Goal: Task Accomplishment & Management: Use online tool/utility

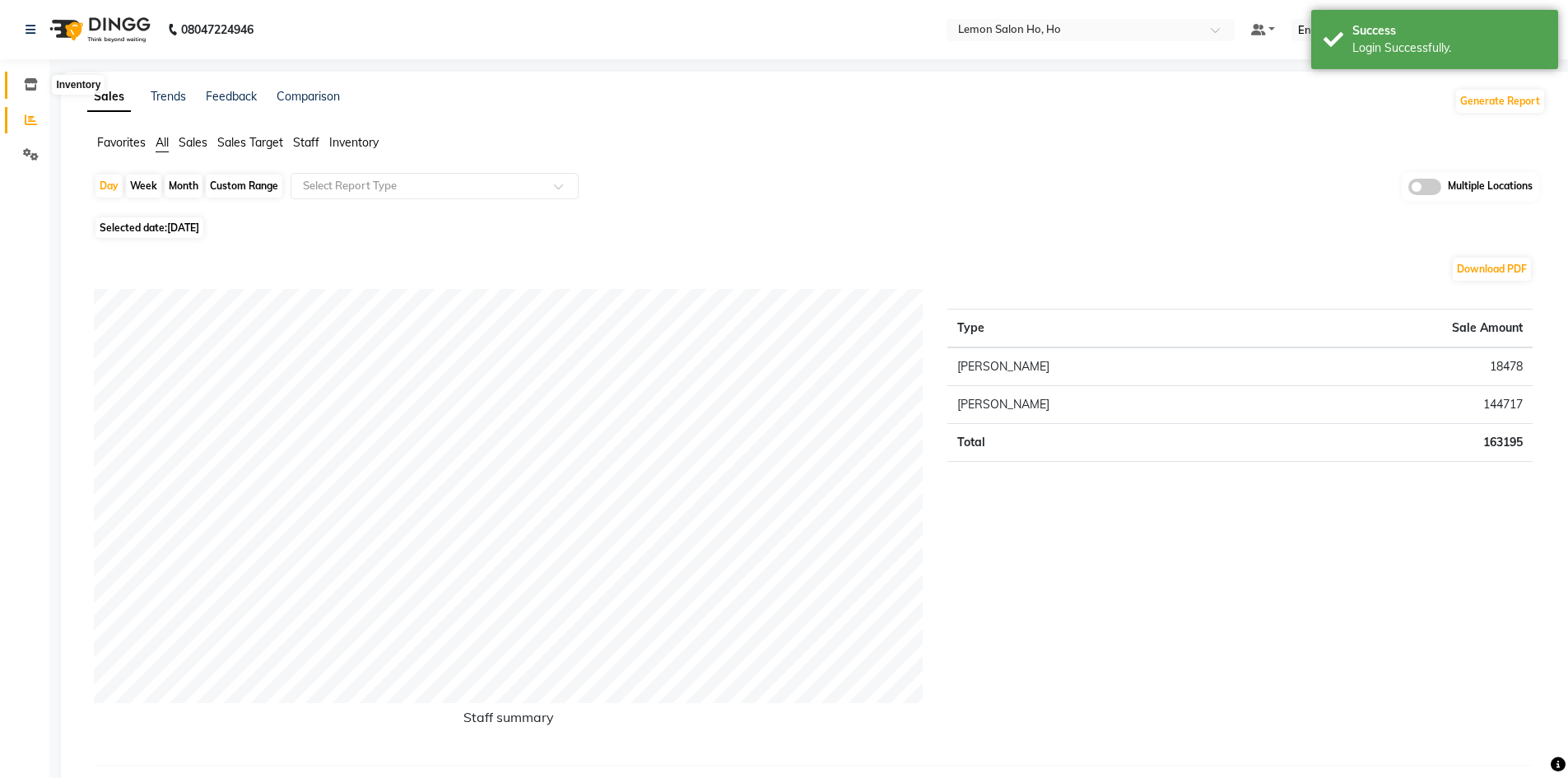
click at [36, 83] on icon at bounding box center [31, 84] width 14 height 13
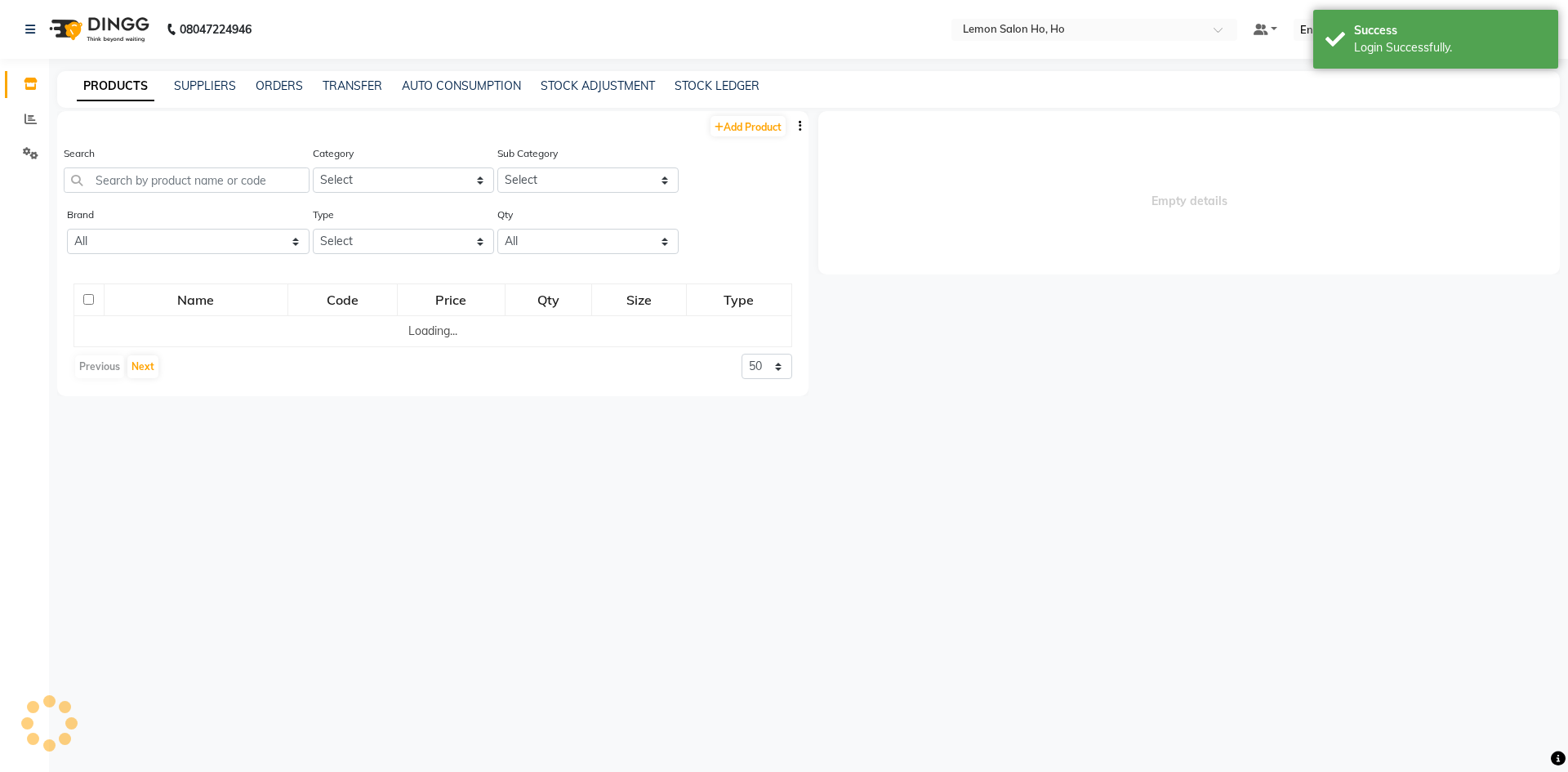
select select
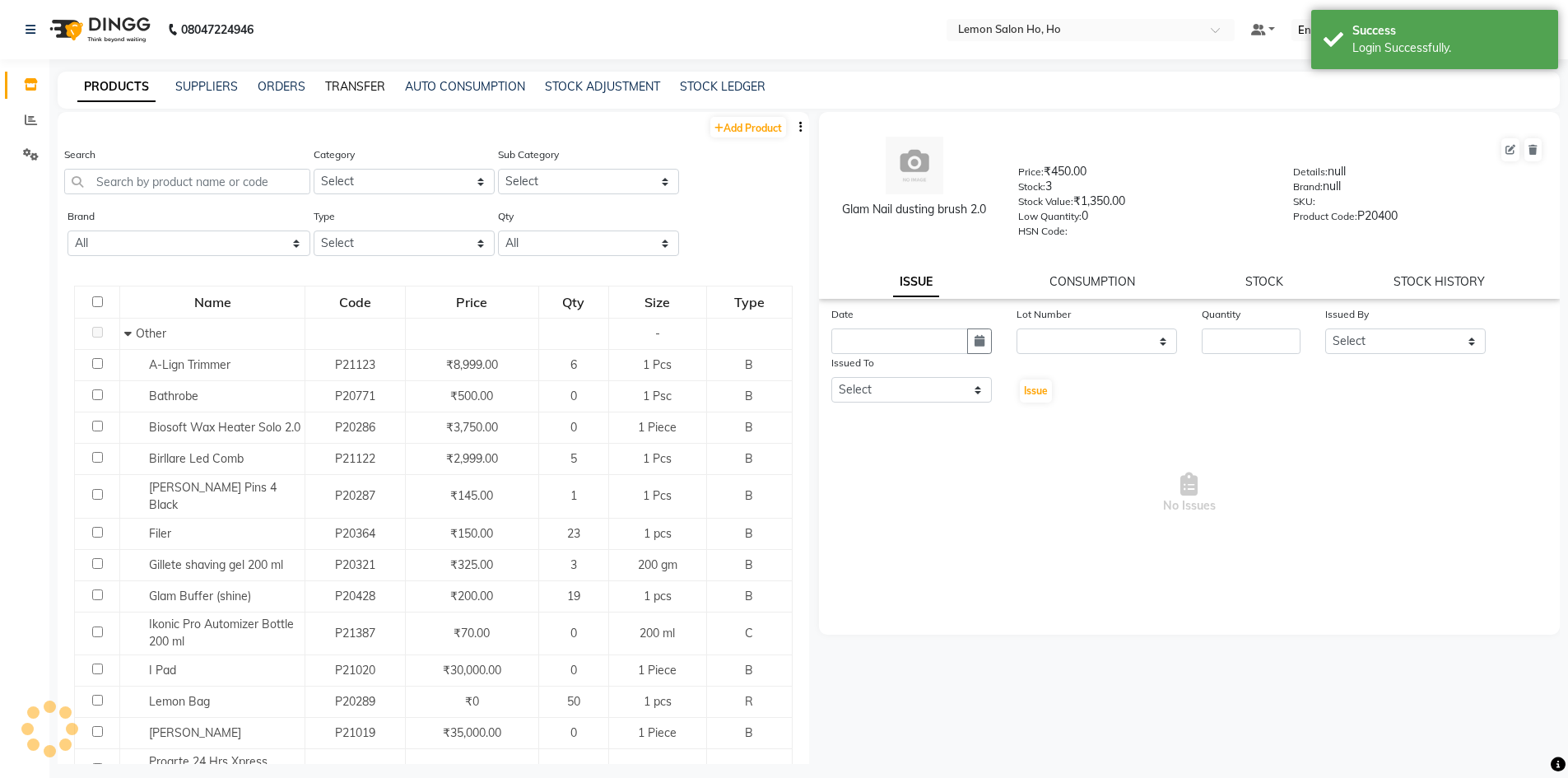
click at [345, 91] on link "TRANSFER" at bounding box center [355, 86] width 60 height 15
select select "sender"
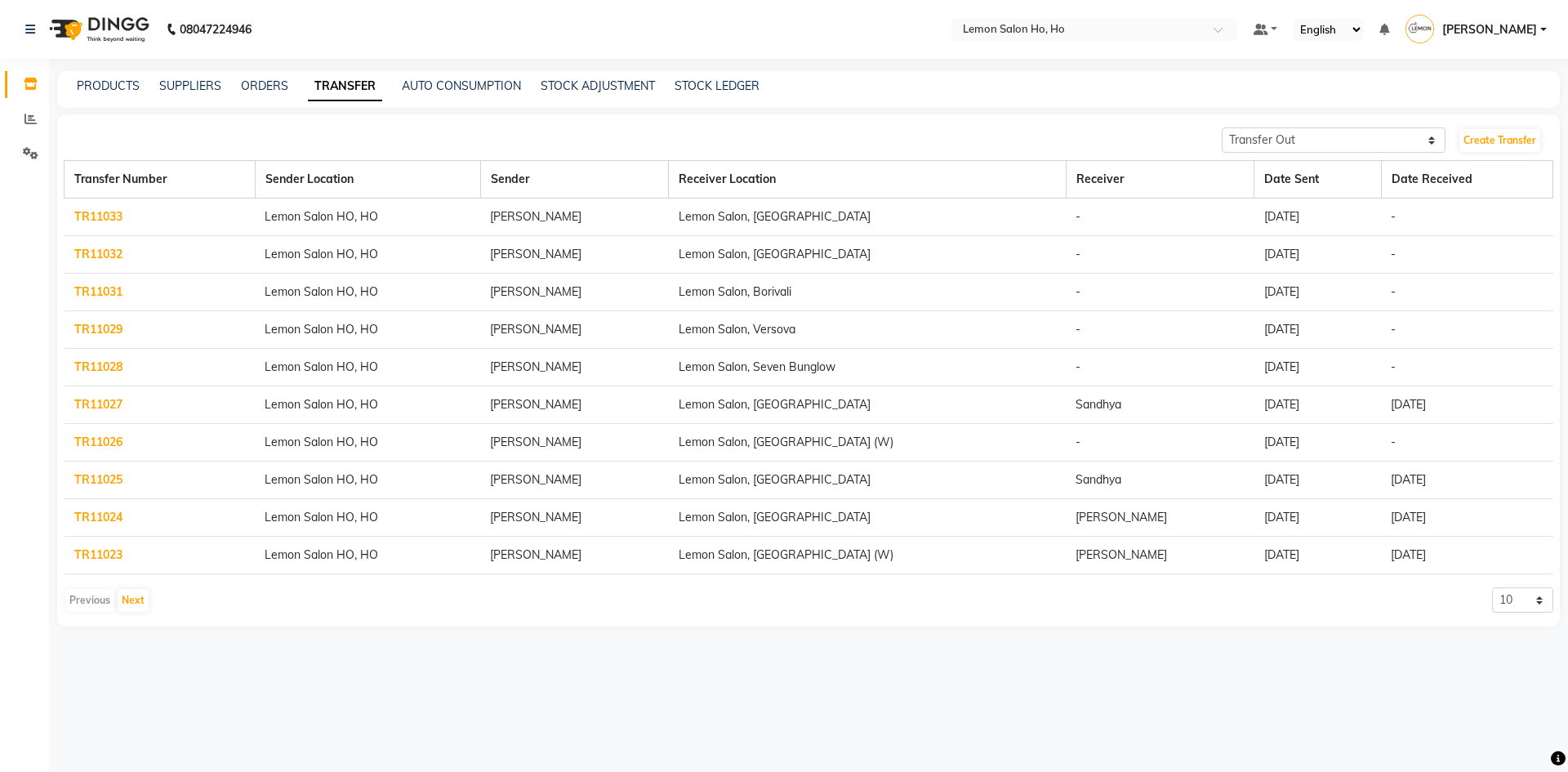
click at [100, 213] on link "TR11033" at bounding box center [99, 217] width 48 height 15
